Goal: Check status: Check status

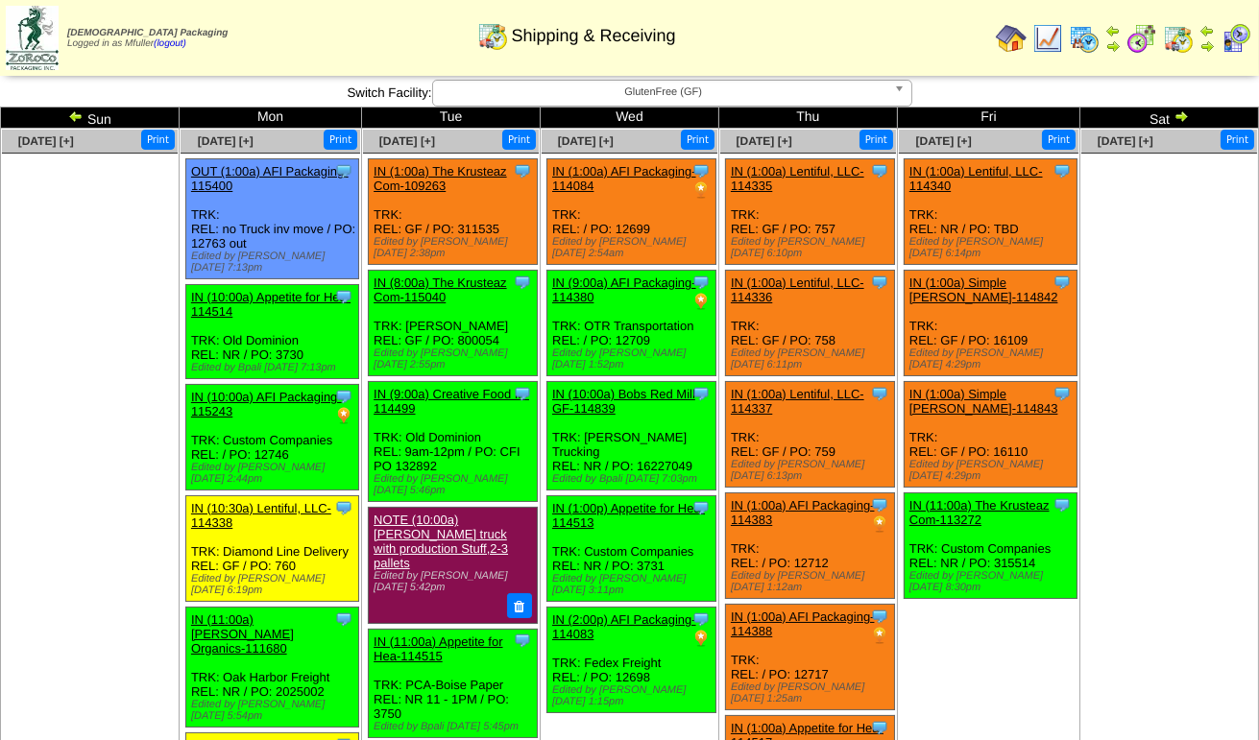
click at [487, 84] on span "GlutenFree (GF)" at bounding box center [663, 92] width 445 height 23
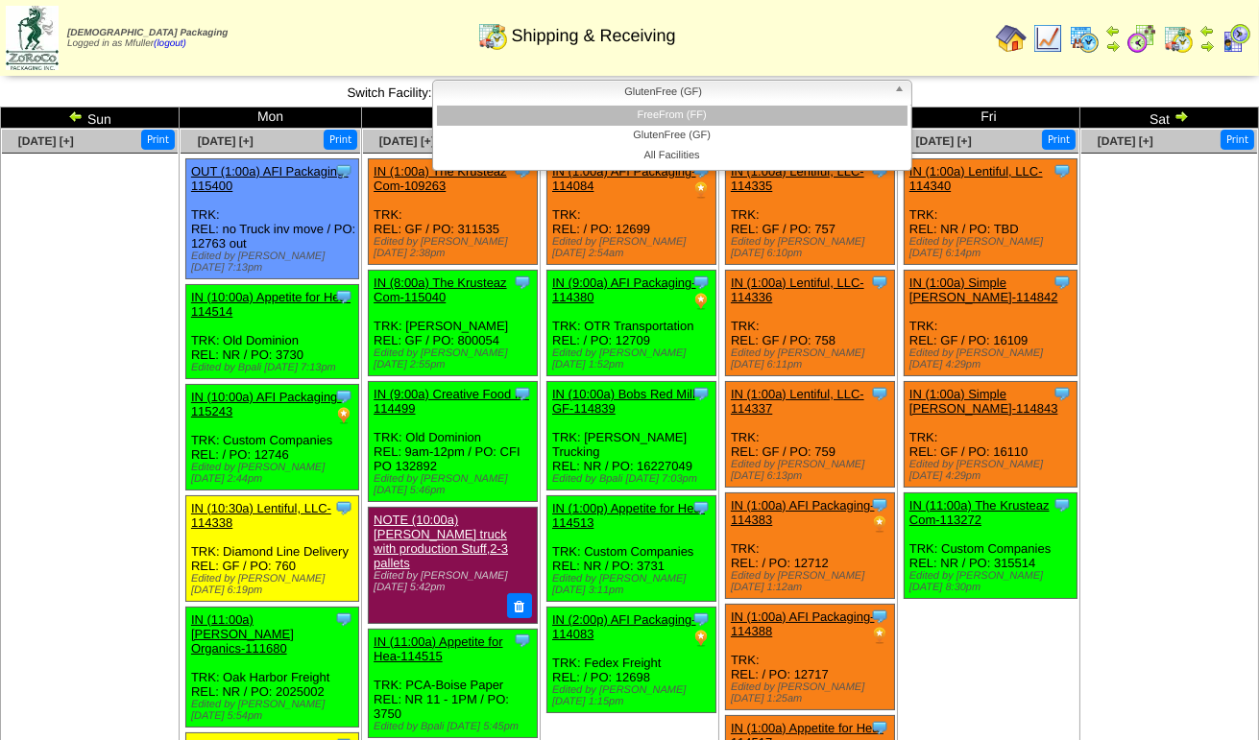
click at [505, 125] on li "FreeFrom (FF)" at bounding box center [672, 116] width 470 height 20
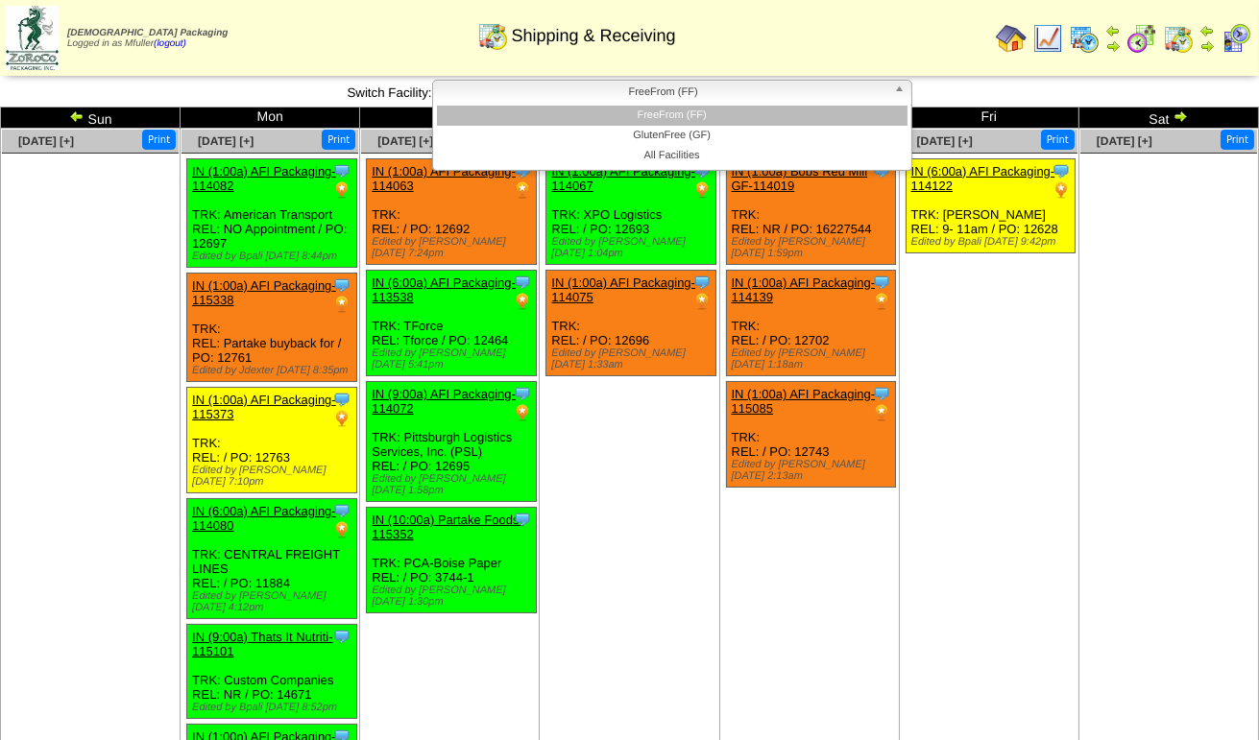
click at [672, 95] on span "FreeFrom (FF)" at bounding box center [663, 92] width 445 height 23
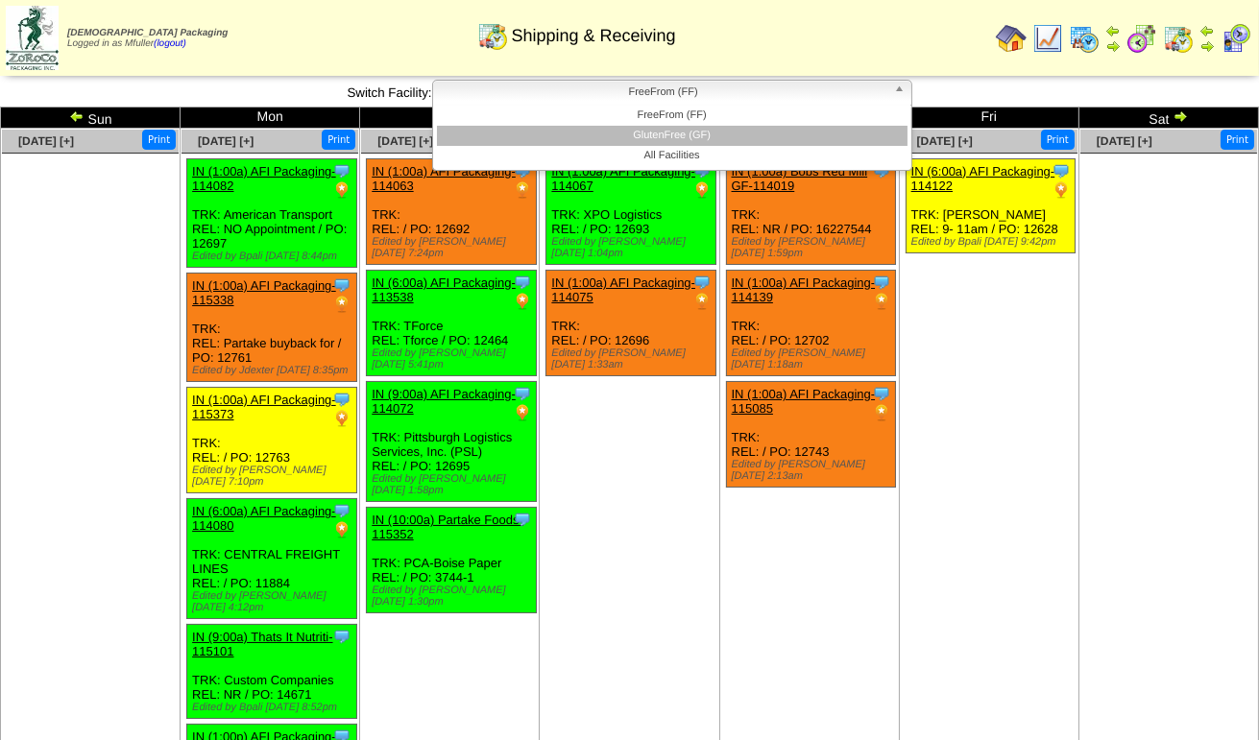
click at [671, 137] on li "GlutenFree (GF)" at bounding box center [672, 136] width 470 height 20
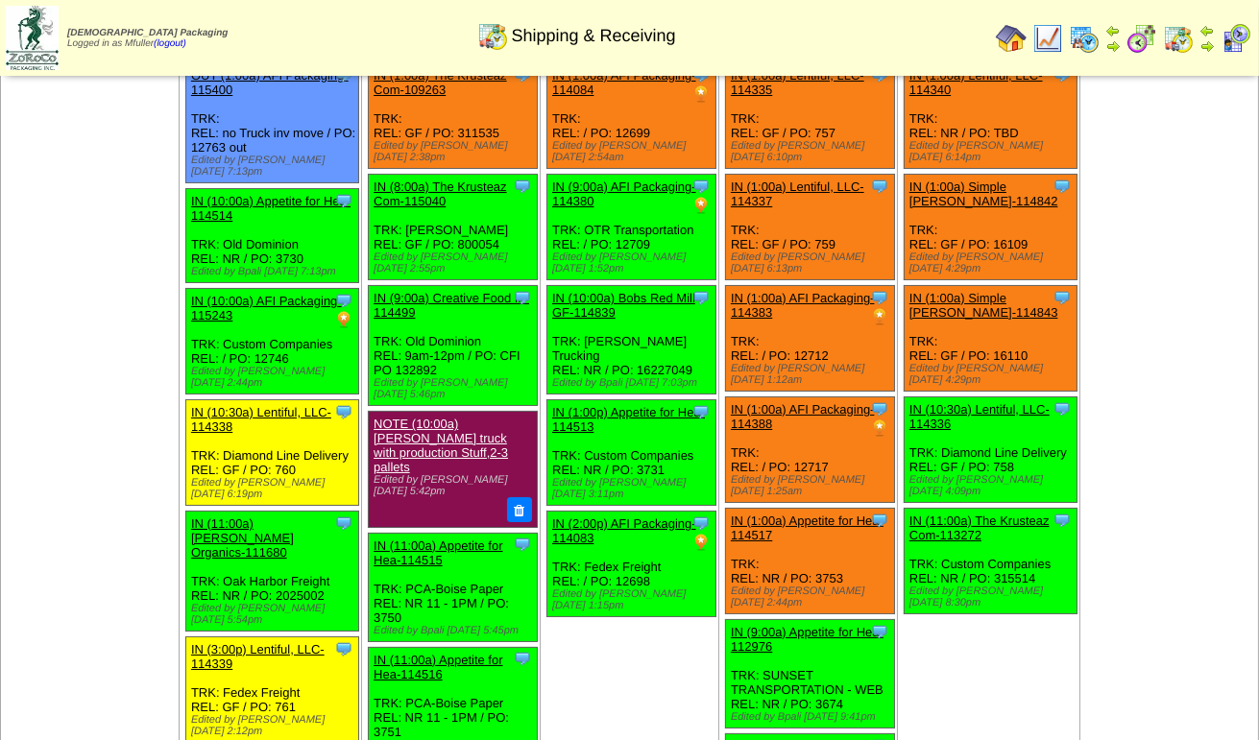
scroll to position [192, 0]
